Goal: Task Accomplishment & Management: Manage account settings

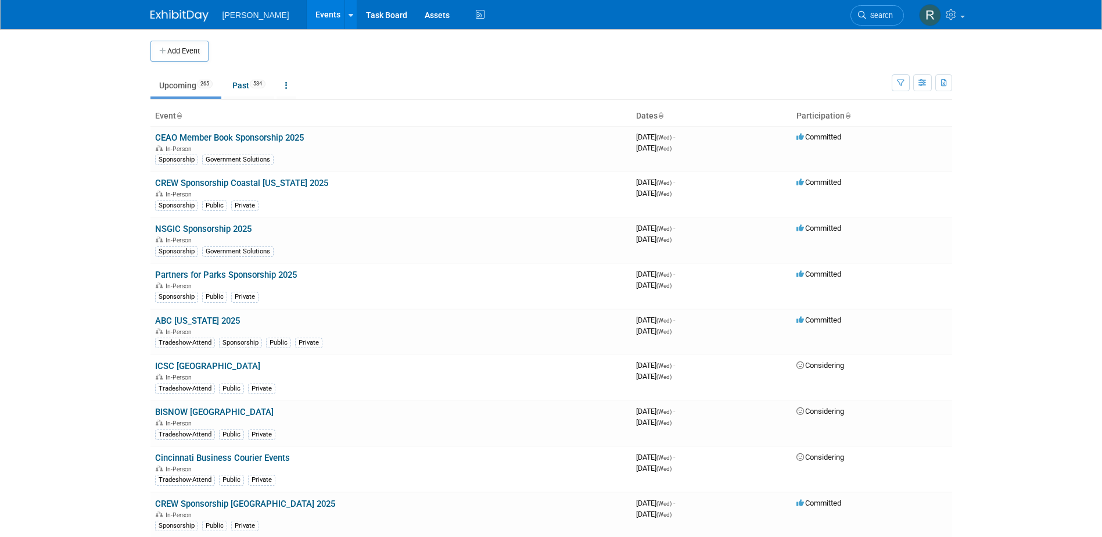
click at [873, 12] on span "Search" at bounding box center [879, 15] width 27 height 9
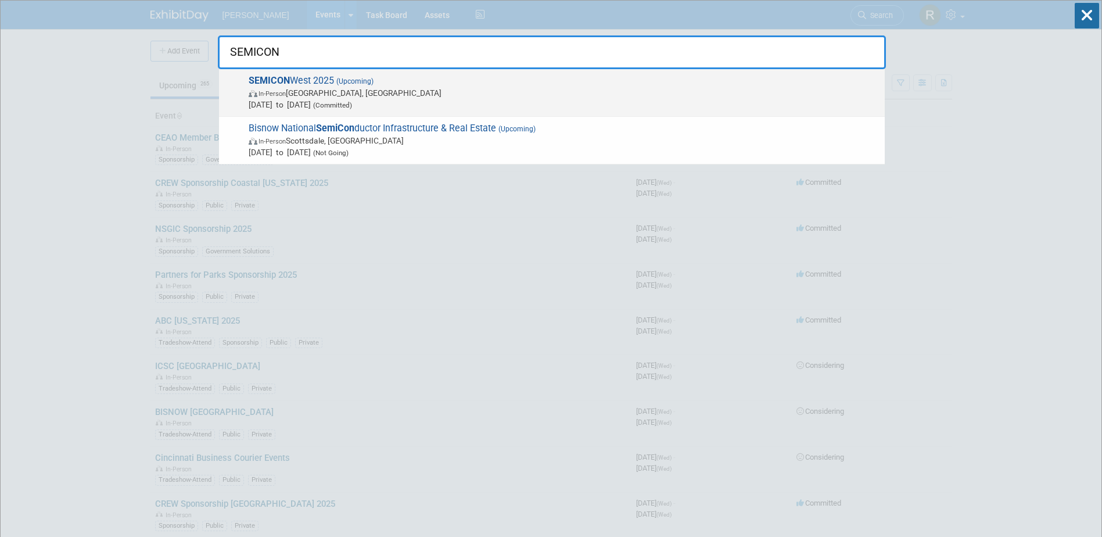
type input "SEMICON"
click at [283, 93] on span "In-Person" at bounding box center [271, 94] width 27 height 8
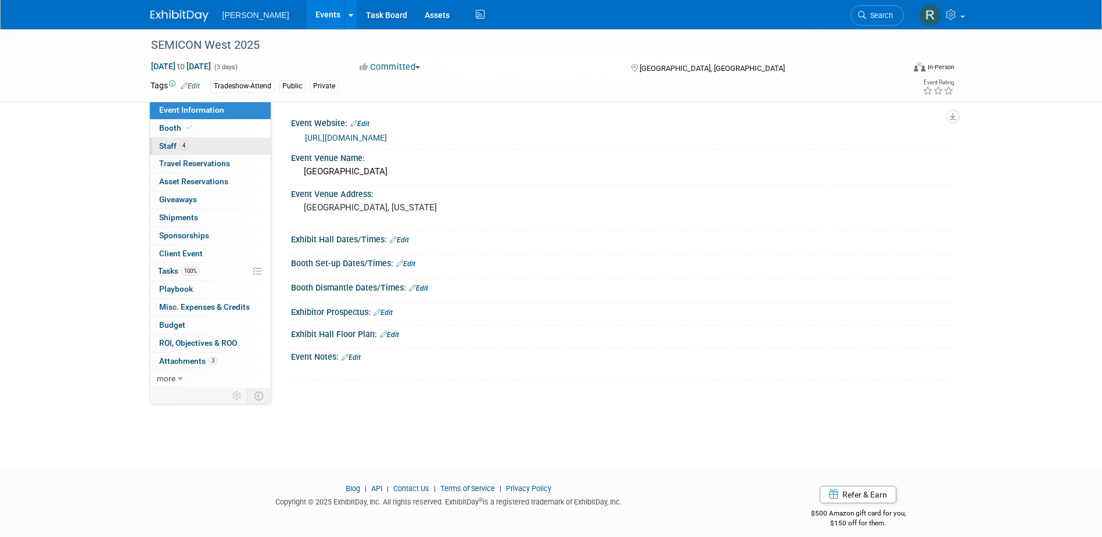
click at [182, 145] on span "4" at bounding box center [183, 145] width 9 height 9
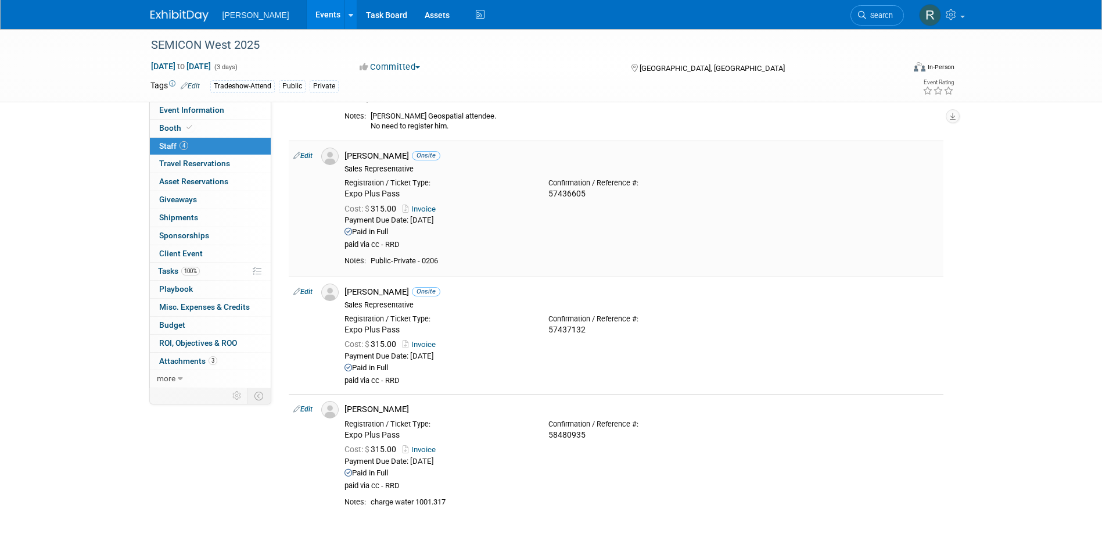
scroll to position [58, 0]
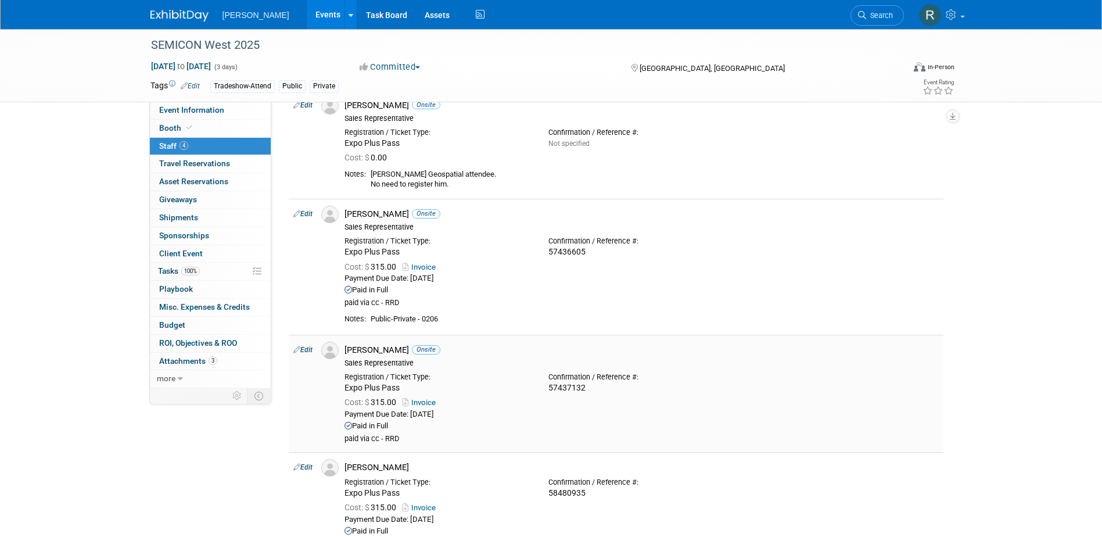
click at [310, 348] on link "Edit" at bounding box center [302, 350] width 19 height 8
select select "4e0ad4cf-0d5a-41c3-93ec-61fb1b14ac99"
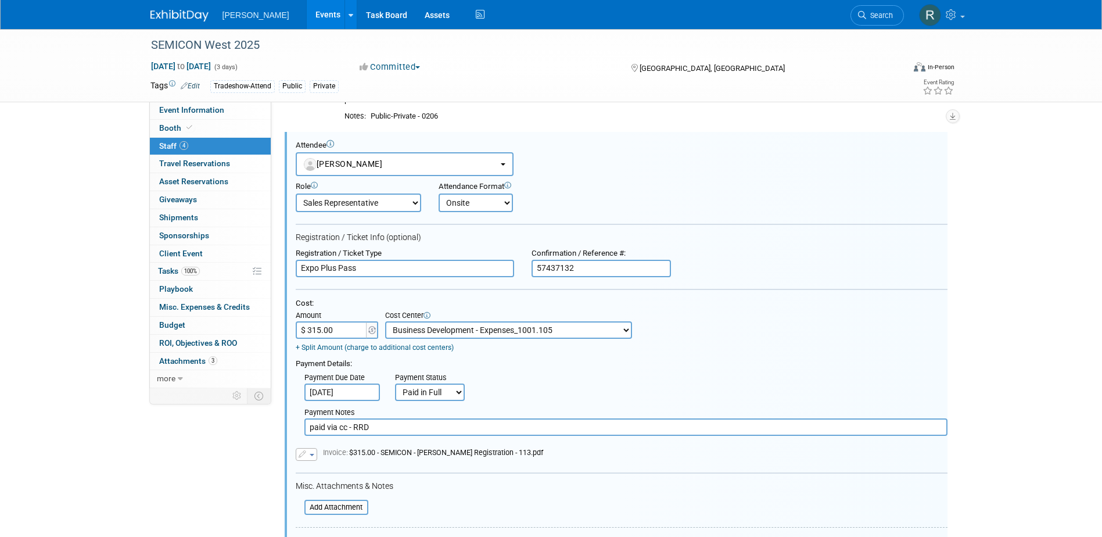
scroll to position [0, 0]
